Goal: Task Accomplishment & Management: Complete application form

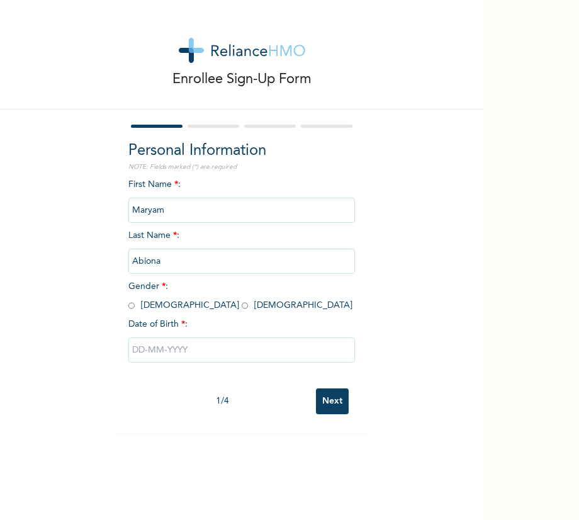
click at [242, 306] on input "radio" at bounding box center [245, 306] width 6 height 12
radio input "true"
click at [157, 348] on input "text" at bounding box center [241, 350] width 227 height 25
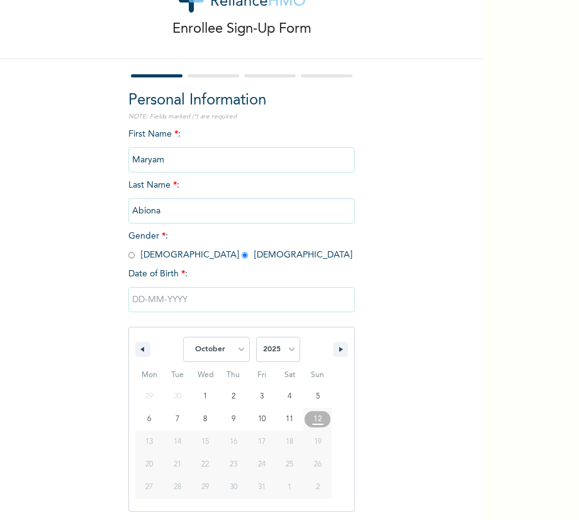
scroll to position [52, 0]
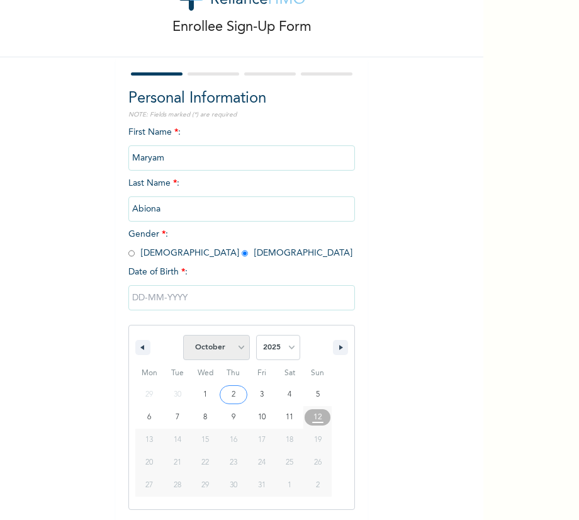
click at [237, 348] on select "January February March April May June July August September October November De…" at bounding box center [216, 347] width 67 height 25
select select "3"
click at [183, 335] on select "January February March April May June July August September October November De…" at bounding box center [216, 347] width 67 height 25
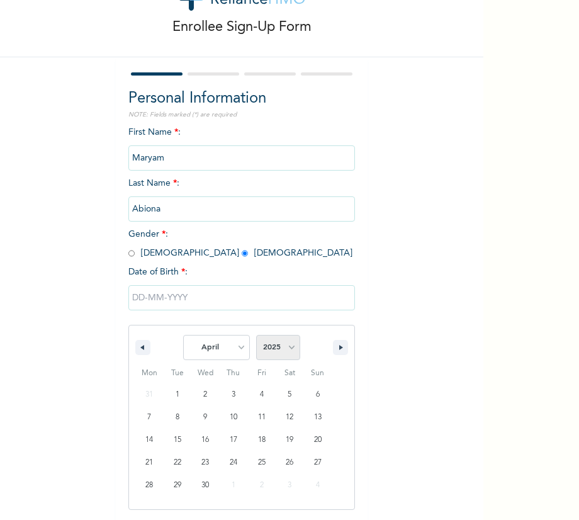
click at [283, 346] on select "2025 2024 2023 2022 2021 2020 2019 2018 2017 2016 2015 2014 2013 2012 2011 2010…" at bounding box center [278, 347] width 44 height 25
select select "2001"
click at [256, 335] on select "2025 2024 2023 2022 2021 2020 2019 2018 2017 2016 2015 2014 2013 2012 2011 2010…" at bounding box center [278, 347] width 44 height 25
type input "[DATE]"
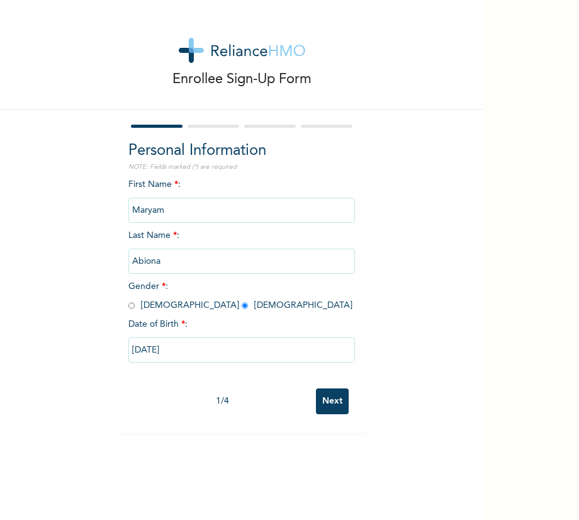
click at [334, 399] on input "Next" at bounding box center [332, 402] width 33 height 26
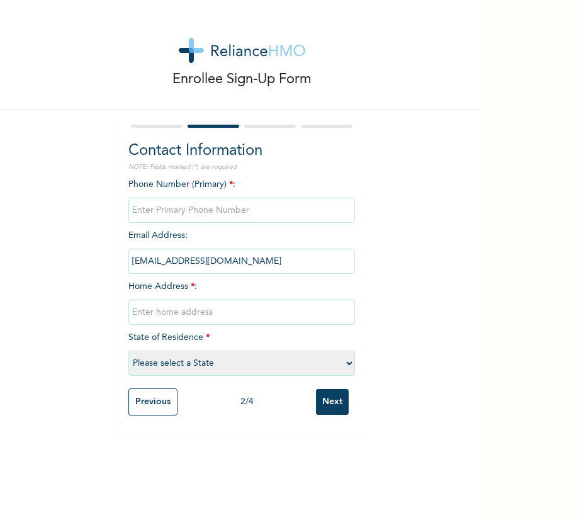
click at [164, 207] on input "phone" at bounding box center [241, 210] width 227 height 25
type input "08169522621"
click at [143, 314] on input "text" at bounding box center [241, 312] width 227 height 25
type input "Ifesowapo community, [GEOGRAPHIC_DATA] area, [GEOGRAPHIC_DATA]."
click at [350, 366] on select "Please select a State [PERSON_NAME] (FCT) [PERSON_NAME] Ibom [GEOGRAPHIC_DATA] …" at bounding box center [241, 363] width 227 height 25
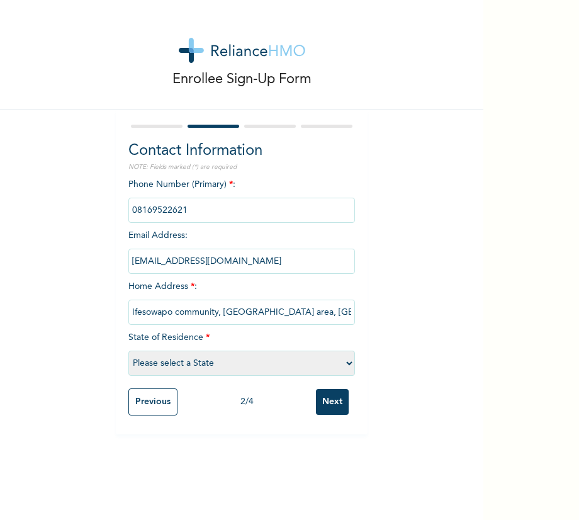
select select "30"
click at [128, 351] on select "Please select a State [PERSON_NAME] (FCT) [PERSON_NAME] Ibom [GEOGRAPHIC_DATA] …" at bounding box center [241, 363] width 227 height 25
click at [326, 405] on input "Next" at bounding box center [332, 402] width 33 height 26
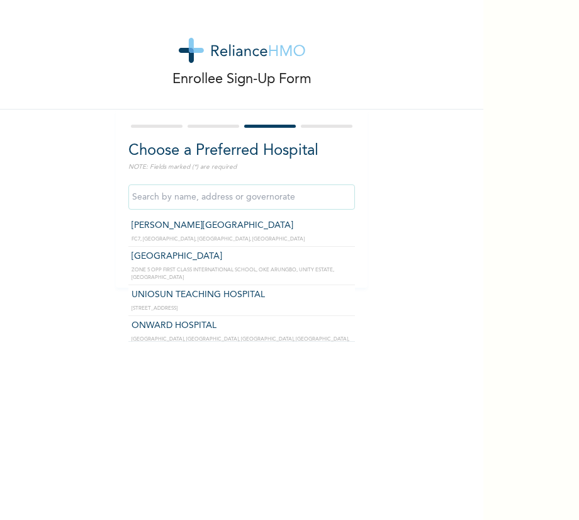
click at [254, 200] on input "text" at bounding box center [241, 197] width 227 height 25
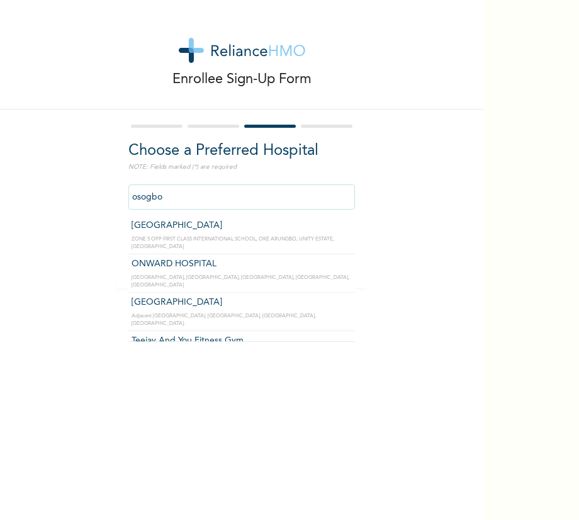
type input "[GEOGRAPHIC_DATA]"
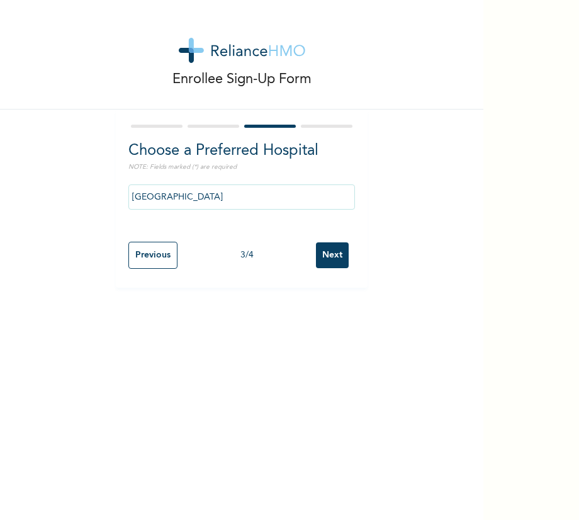
click at [327, 251] on input "Next" at bounding box center [332, 255] width 33 height 26
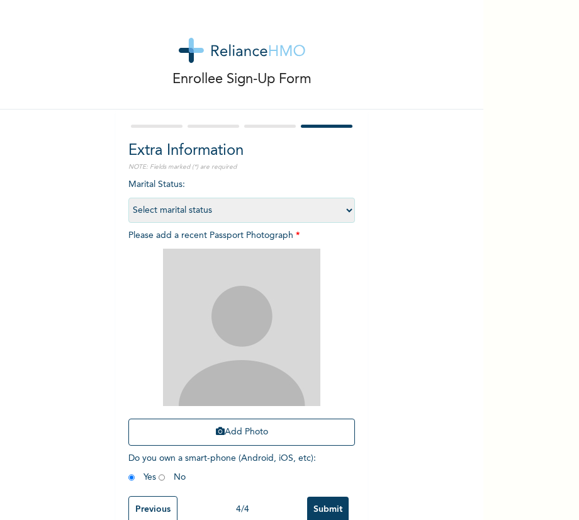
click at [349, 208] on select "Select marital status [DEMOGRAPHIC_DATA] Married [DEMOGRAPHIC_DATA] Widow/[DEMO…" at bounding box center [241, 210] width 227 height 25
select select "1"
click at [128, 198] on select "Select marital status [DEMOGRAPHIC_DATA] Married [DEMOGRAPHIC_DATA] Widow/[DEMO…" at bounding box center [241, 210] width 227 height 25
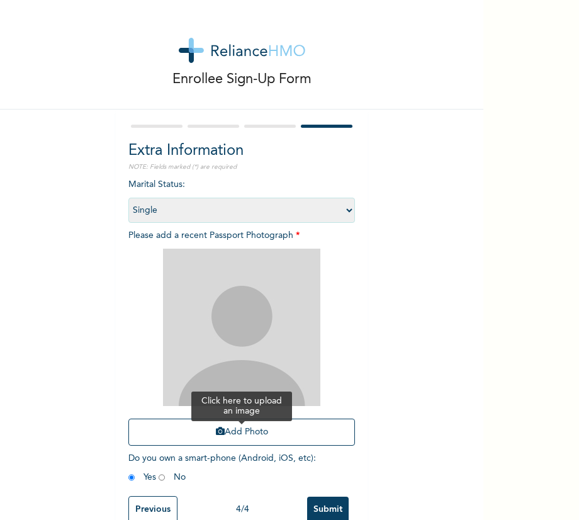
click at [219, 434] on button "Add Photo" at bounding box center [241, 432] width 227 height 27
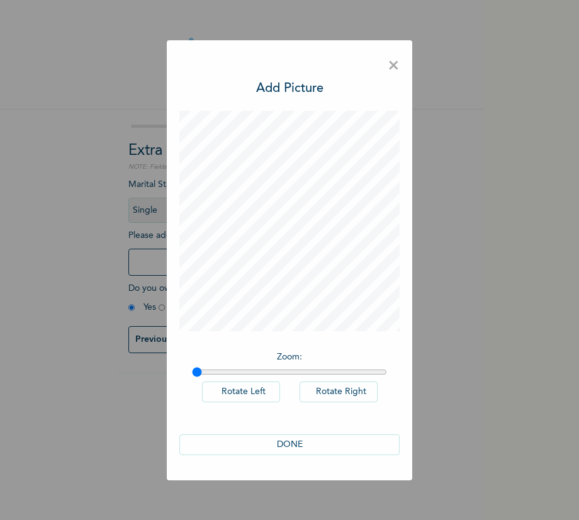
click at [306, 443] on button "DONE" at bounding box center [289, 445] width 220 height 21
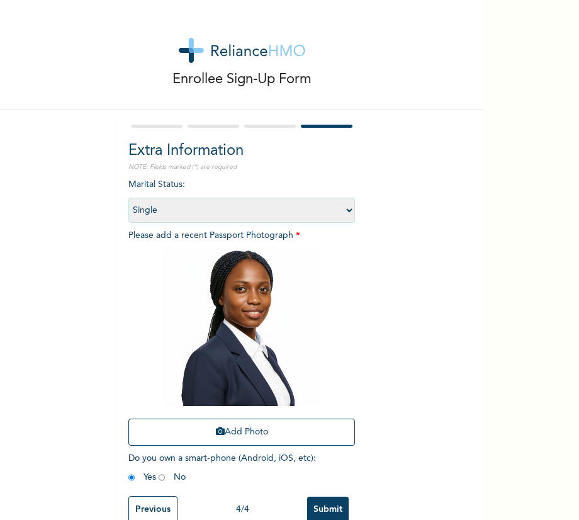
scroll to position [31, 0]
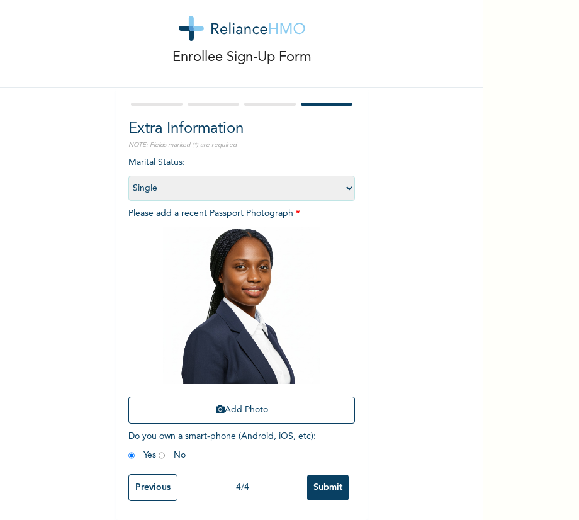
click at [322, 475] on input "Submit" at bounding box center [328, 488] width 42 height 26
